Goal: Check status: Check status

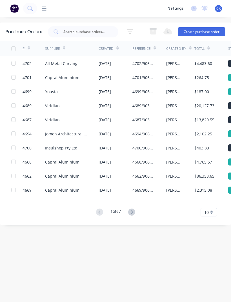
click at [105, 30] on input "text" at bounding box center [86, 32] width 47 height 6
type input "4698"
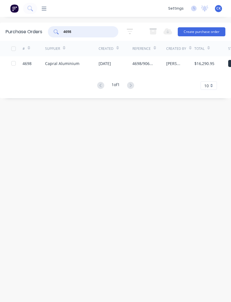
click at [210, 64] on div "$16,290.95" at bounding box center [204, 64] width 20 height 6
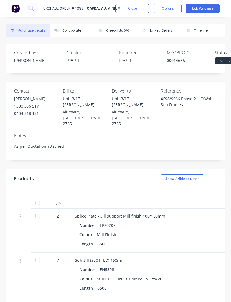
click at [39, 210] on div at bounding box center [37, 215] width 11 height 11
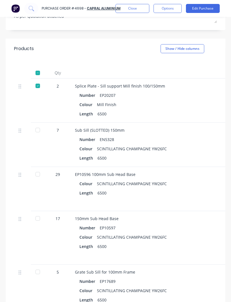
type textarea "x"
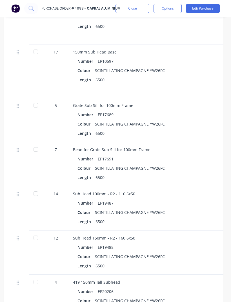
scroll to position [303, 2]
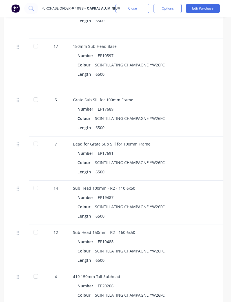
click at [139, 8] on button "Close" at bounding box center [132, 8] width 34 height 9
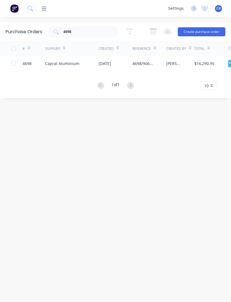
click at [97, 30] on input "4698" at bounding box center [86, 32] width 47 height 6
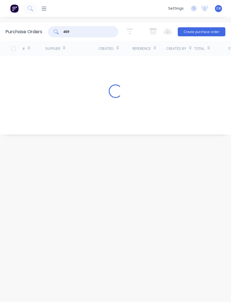
type input "4696"
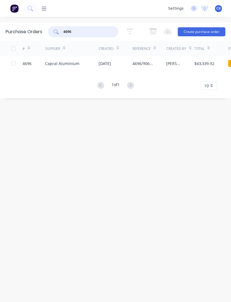
click at [204, 65] on div "$43,339.92" at bounding box center [204, 64] width 20 height 6
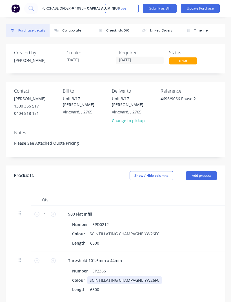
click at [183, 276] on div "Colour SCINTILLATING CHAMPAGNE YW26FC" at bounding box center [185, 280] width 230 height 8
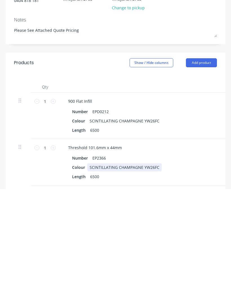
scroll to position [18, 0]
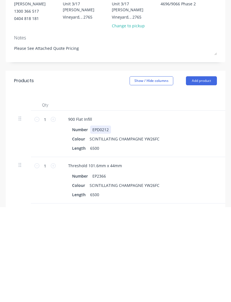
click at [205, 221] on div "Number EPD0212" at bounding box center [185, 225] width 230 height 8
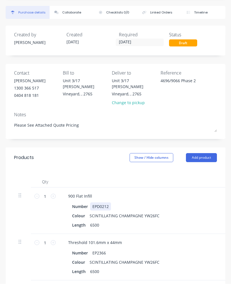
scroll to position [0, 0]
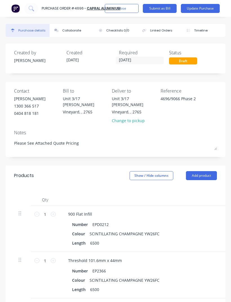
click at [214, 54] on div "Status" at bounding box center [193, 52] width 48 height 7
click at [211, 6] on button "Update Purchase" at bounding box center [200, 8] width 39 height 9
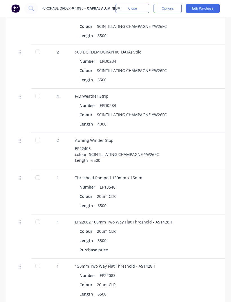
click at [34, 179] on div at bounding box center [37, 177] width 11 height 11
click at [32, 223] on div at bounding box center [37, 221] width 11 height 11
click at [40, 266] on div at bounding box center [37, 266] width 11 height 11
type textarea "x"
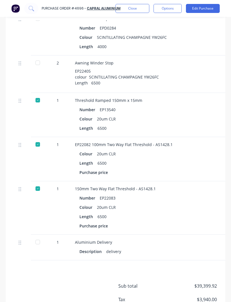
click at [141, 9] on button "Close" at bounding box center [132, 8] width 34 height 9
